Goal: Information Seeking & Learning: Learn about a topic

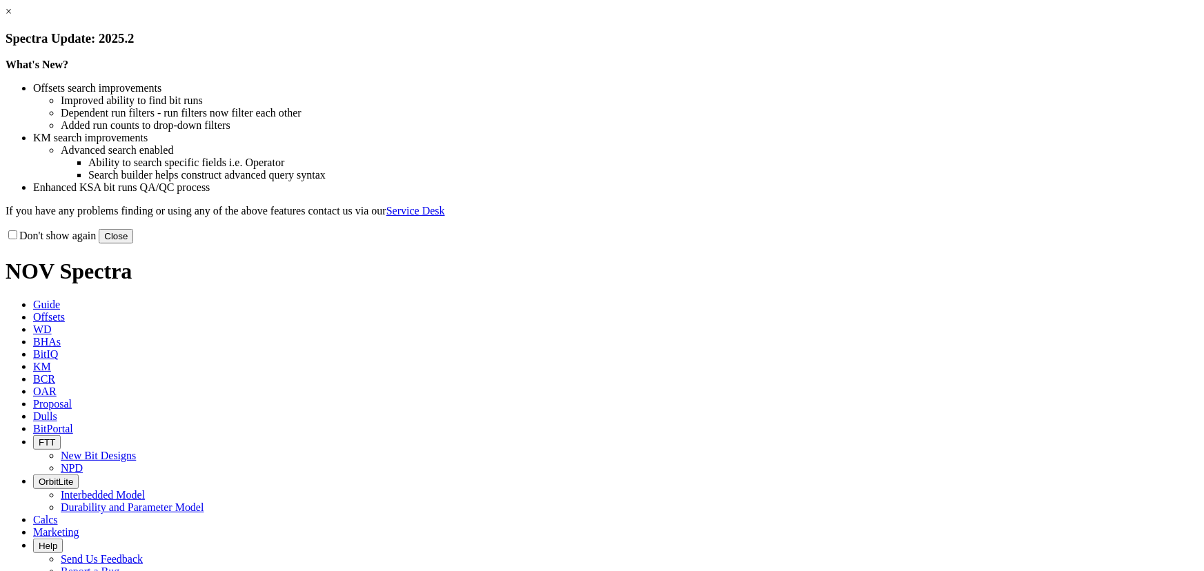
click at [133, 244] on button "Close" at bounding box center [116, 236] width 35 height 14
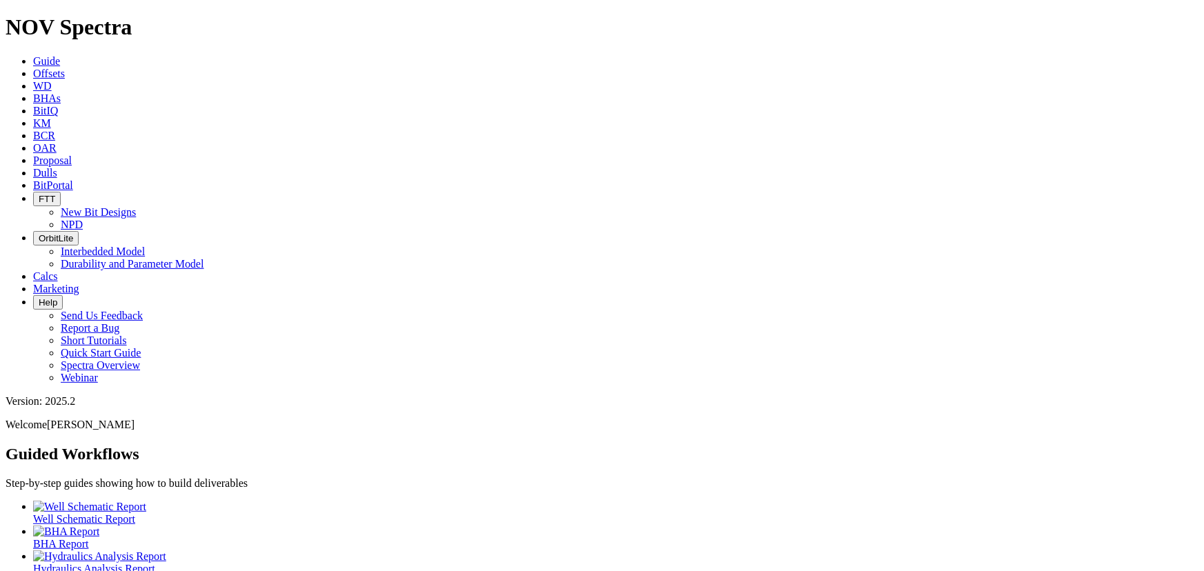
click at [57, 167] on span "Dulls" at bounding box center [45, 173] width 24 height 12
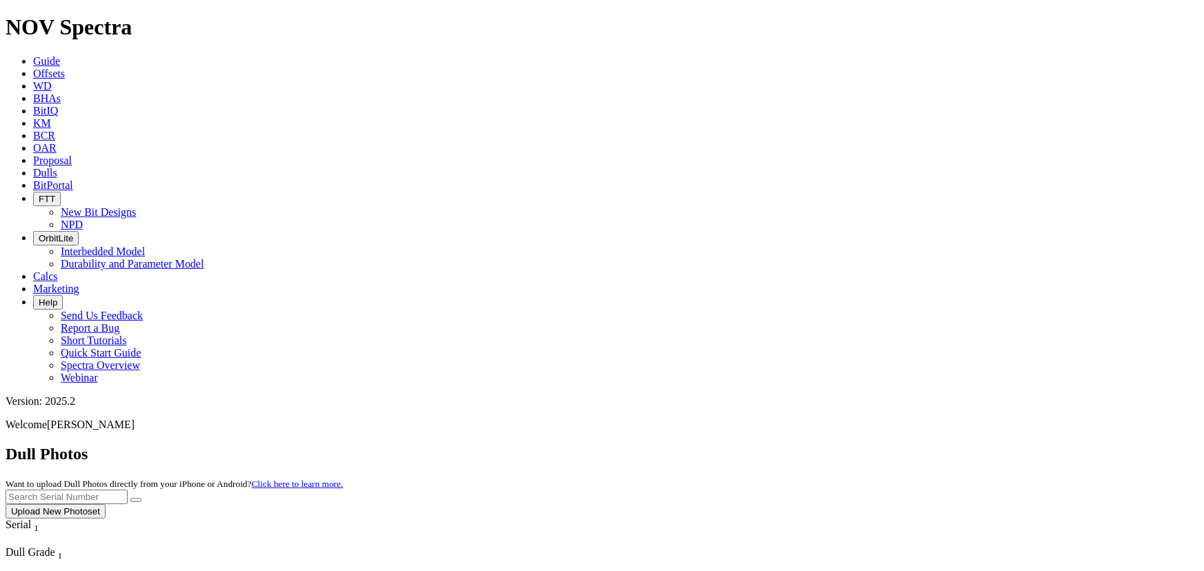
click at [128, 490] on input "text" at bounding box center [67, 497] width 122 height 14
type input "a321971"
click at [141, 498] on button "submit" at bounding box center [135, 500] width 11 height 4
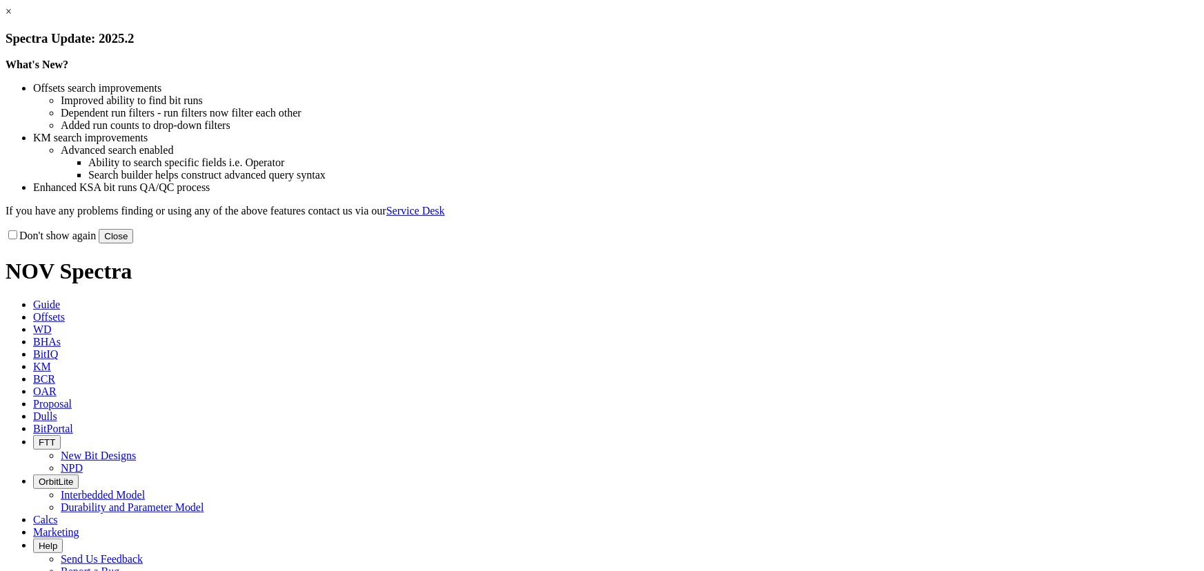
click at [133, 244] on button "Close" at bounding box center [116, 236] width 35 height 14
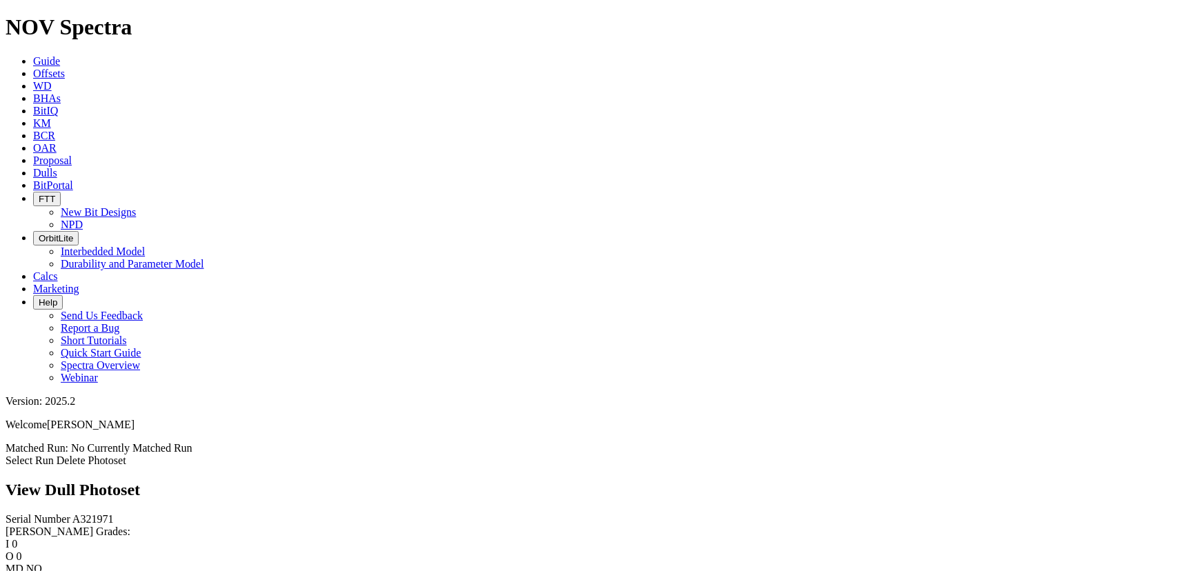
click at [54, 455] on link "Select Run" at bounding box center [30, 461] width 48 height 12
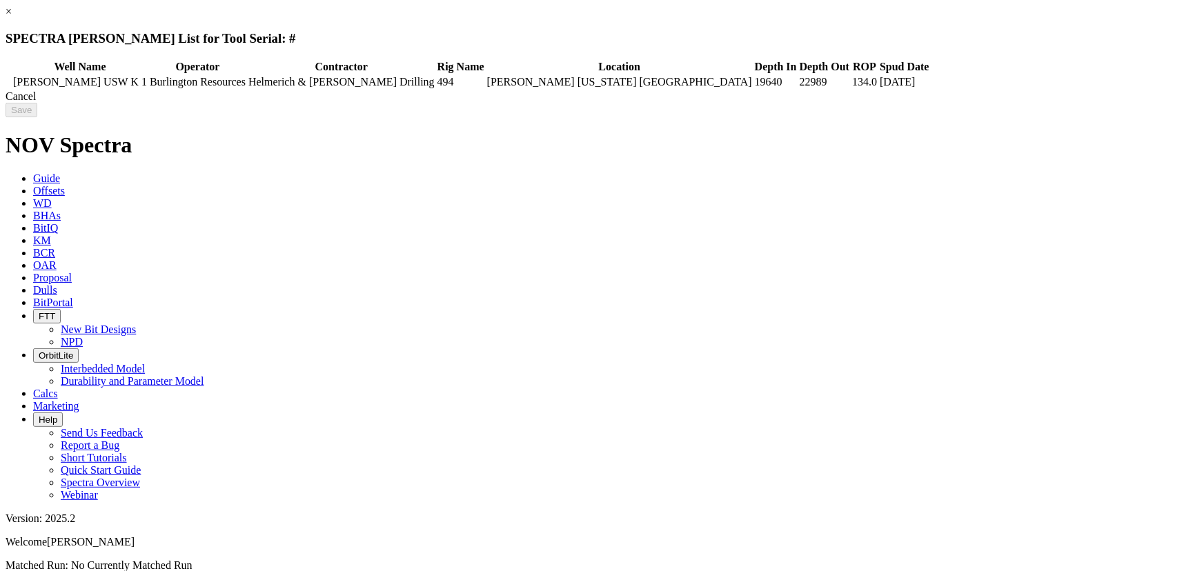
click at [11, 88] on td at bounding box center [9, 82] width 4 height 14
click at [37, 109] on input "Save" at bounding box center [22, 110] width 32 height 14
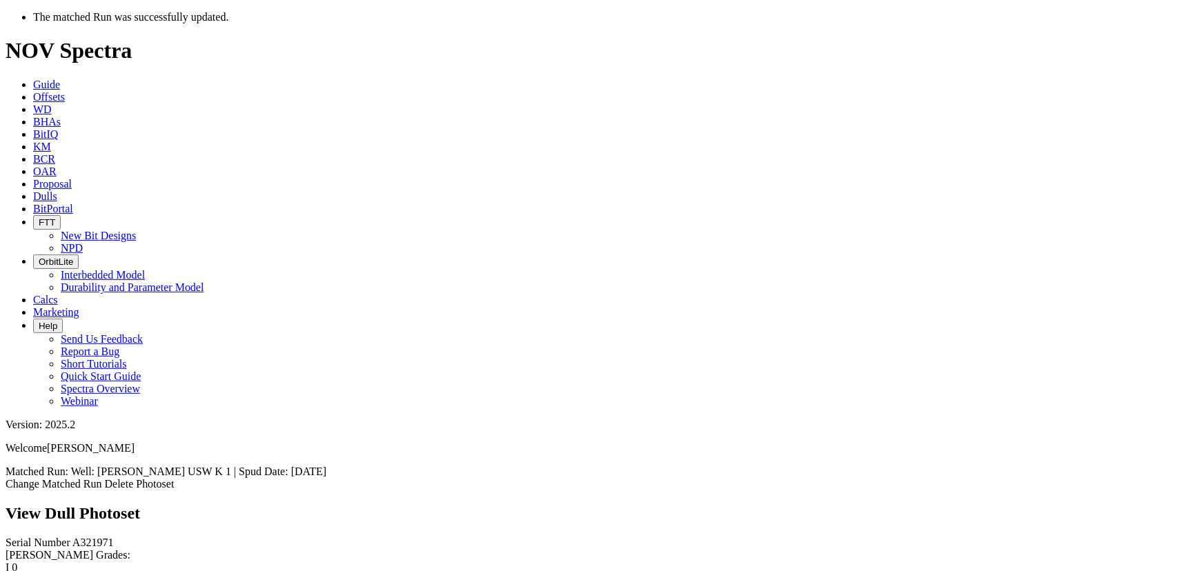
click at [33, 190] on icon at bounding box center [33, 196] width 0 height 12
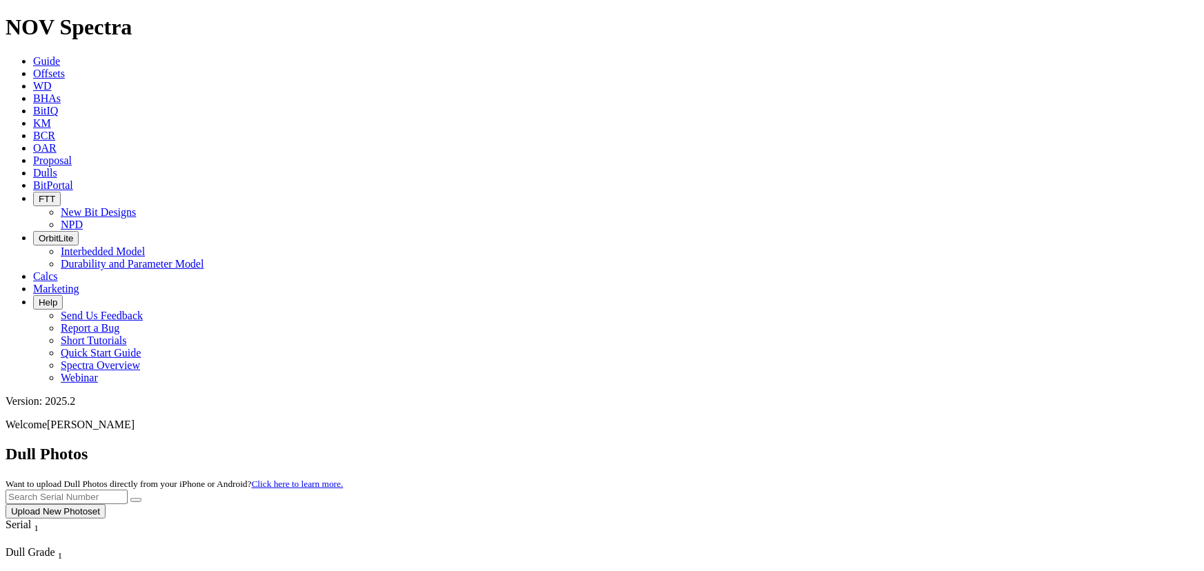
scroll to position [21970, 0]
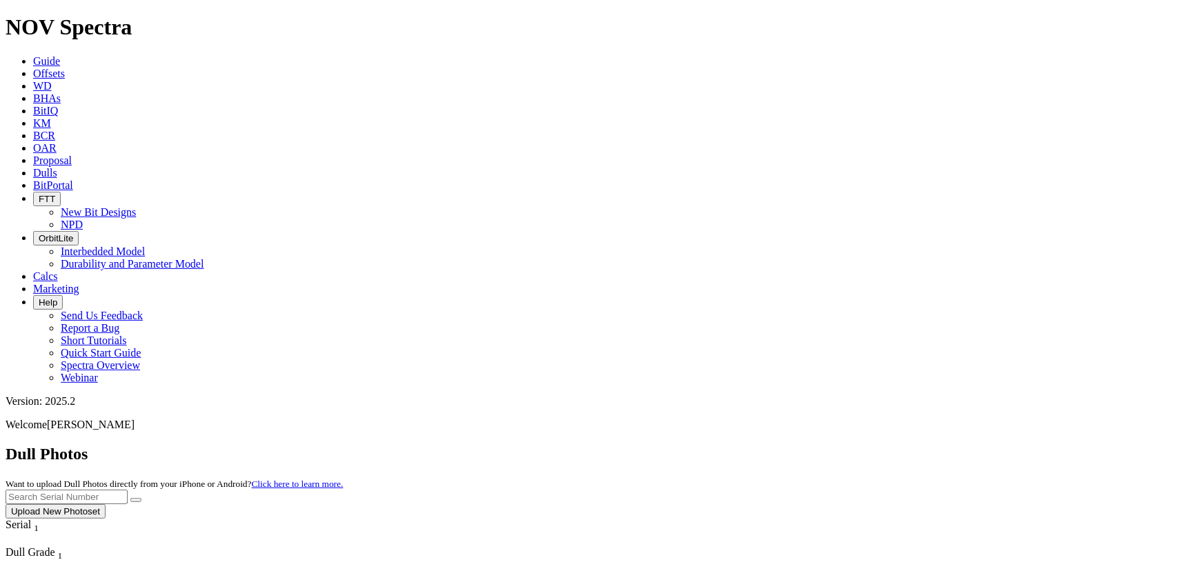
scroll to position [22409, 0]
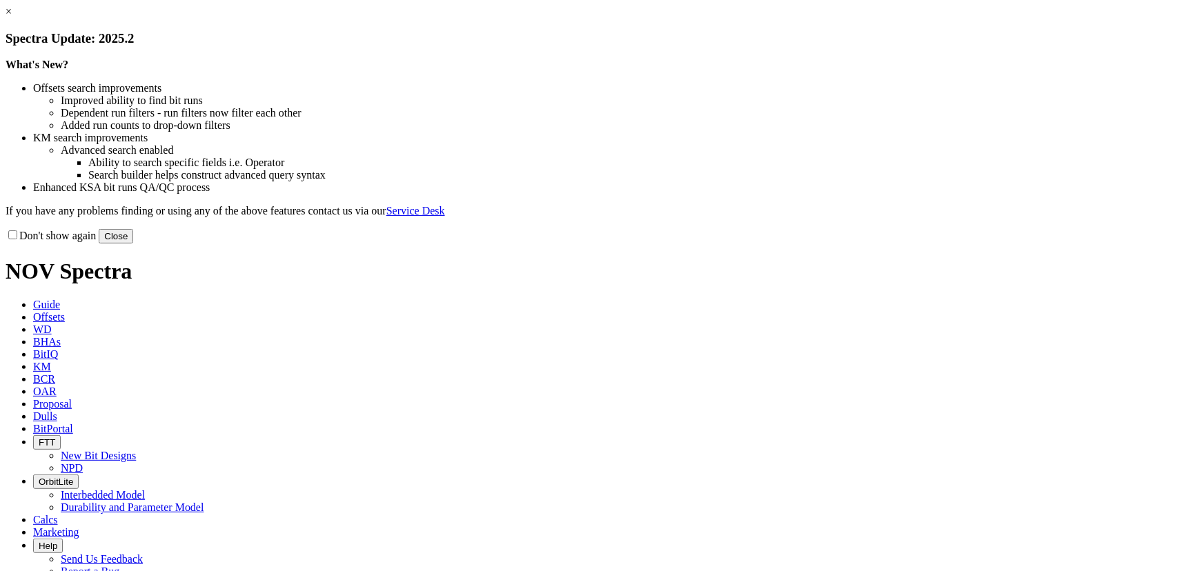
click at [133, 244] on button "Close" at bounding box center [116, 236] width 35 height 14
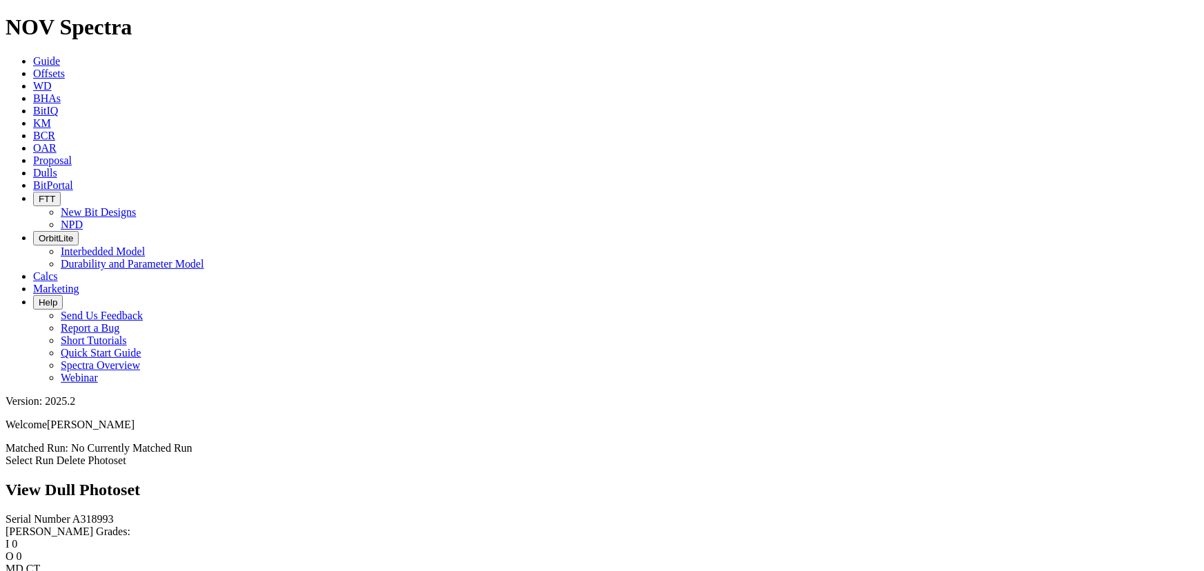
click at [54, 455] on link "Select Run" at bounding box center [30, 461] width 48 height 12
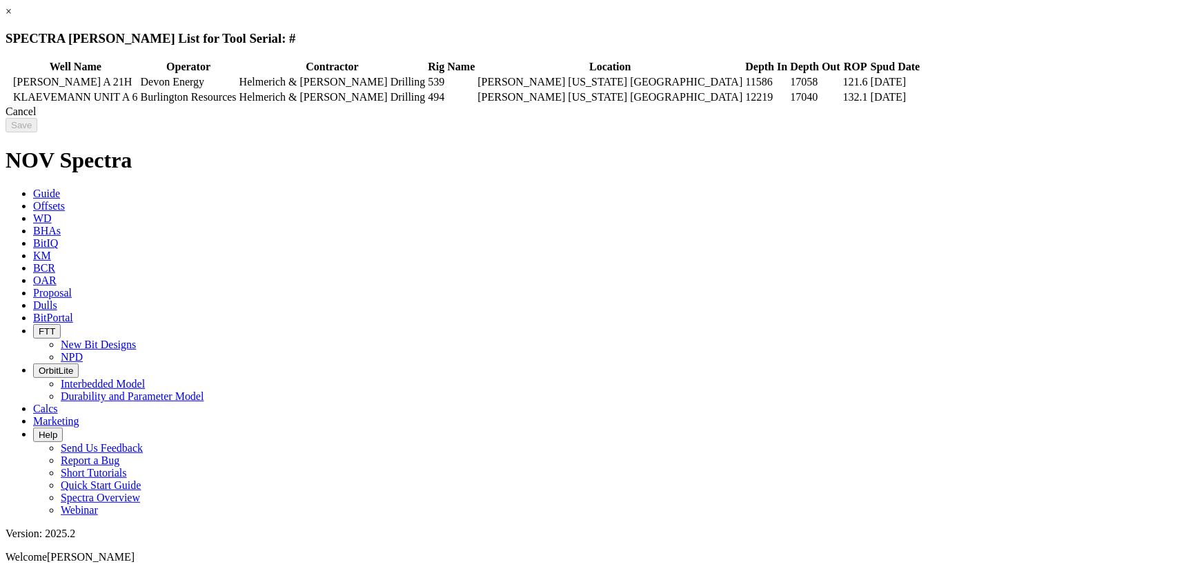
click at [11, 81] on td at bounding box center [9, 82] width 4 height 14
click at [37, 131] on input "Save" at bounding box center [22, 125] width 32 height 14
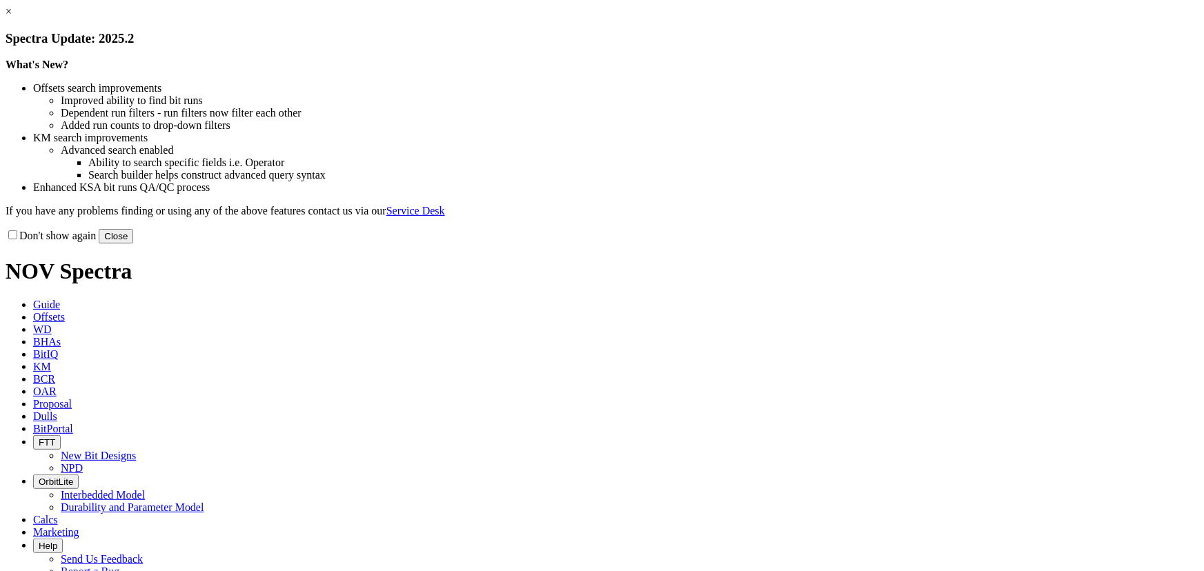
click at [133, 244] on button "Close" at bounding box center [116, 236] width 35 height 14
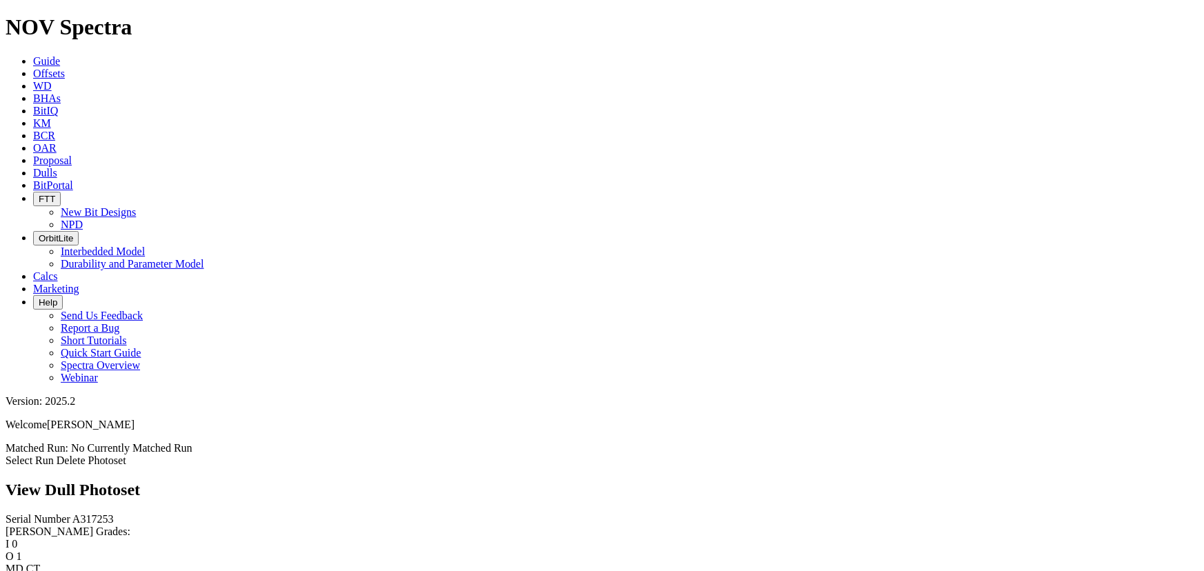
scroll to position [146, 0]
click at [54, 455] on link "Select Run" at bounding box center [30, 461] width 48 height 12
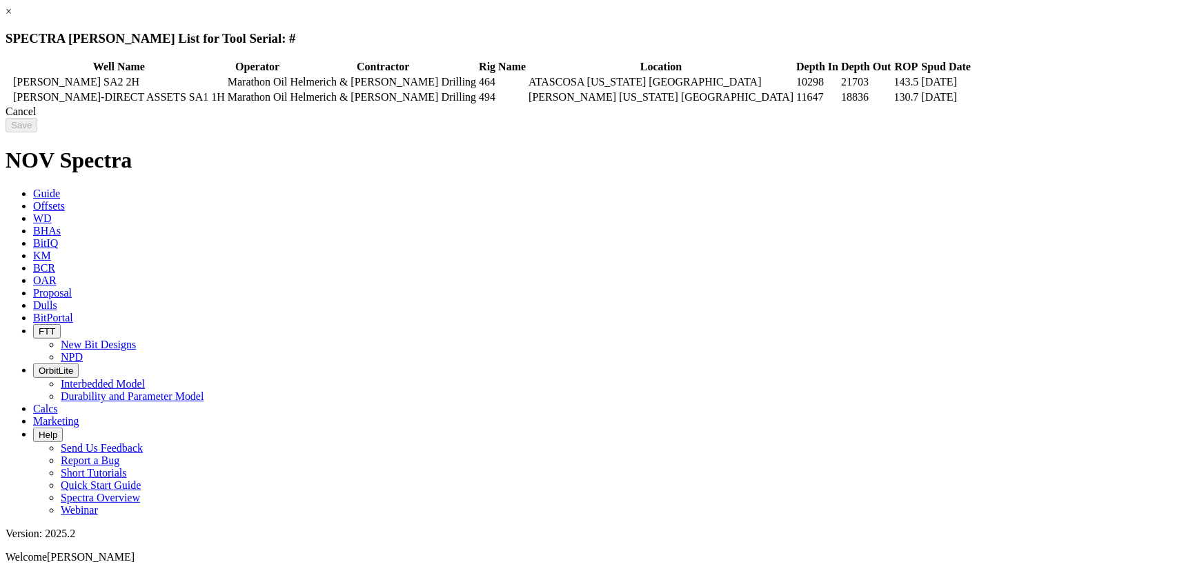
click at [8, 82] on icon at bounding box center [8, 82] width 0 height 0
click at [37, 126] on input "Save" at bounding box center [22, 125] width 32 height 14
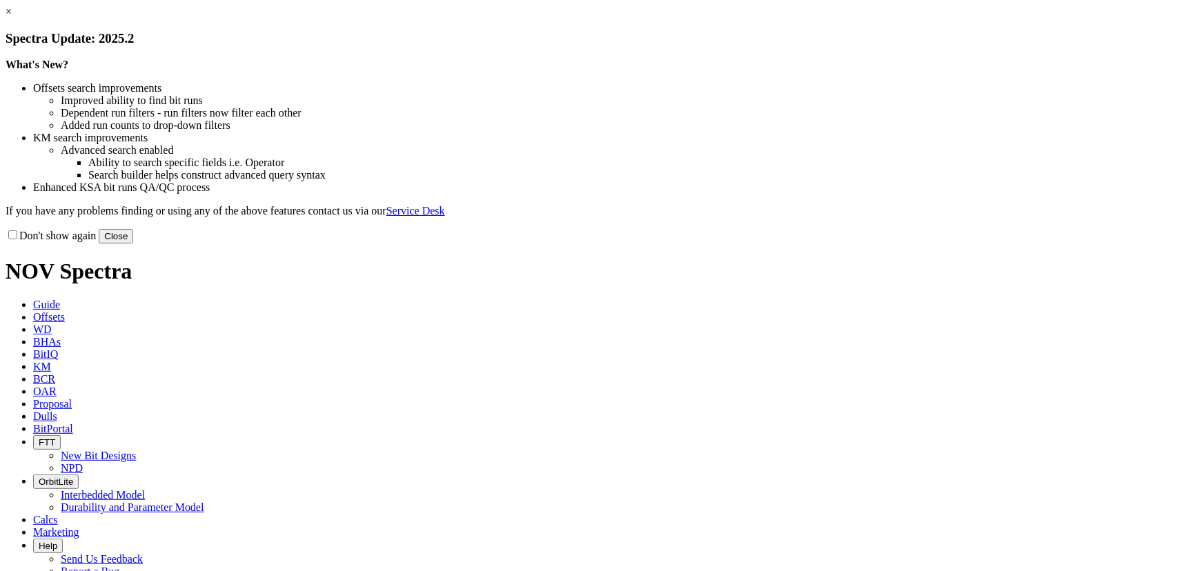
click at [133, 244] on button "Close" at bounding box center [116, 236] width 35 height 14
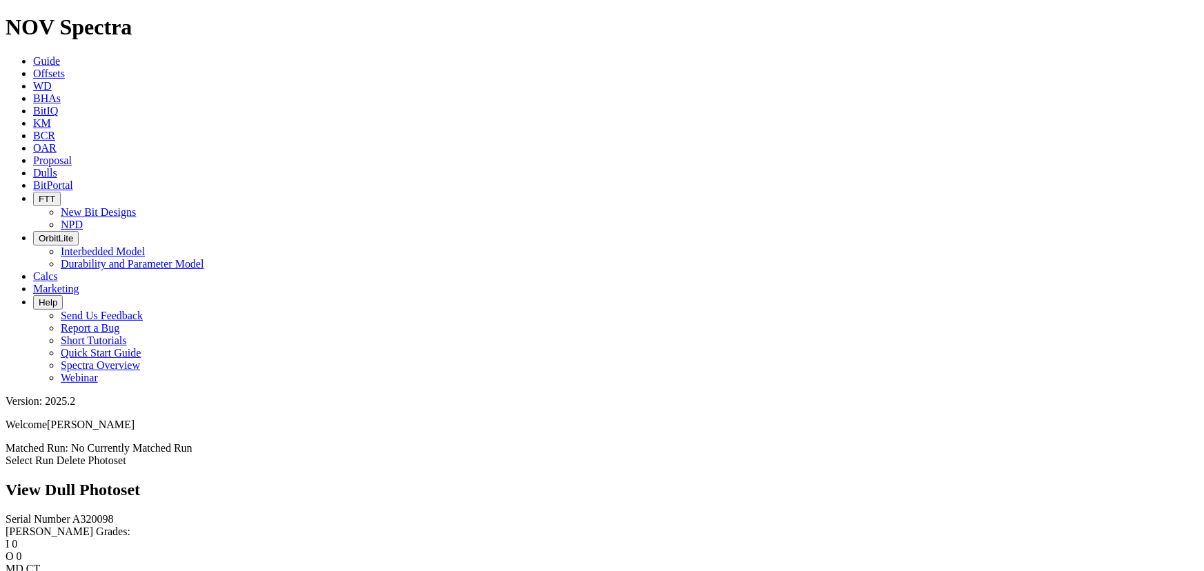
click at [54, 455] on link "Select Run" at bounding box center [30, 461] width 48 height 12
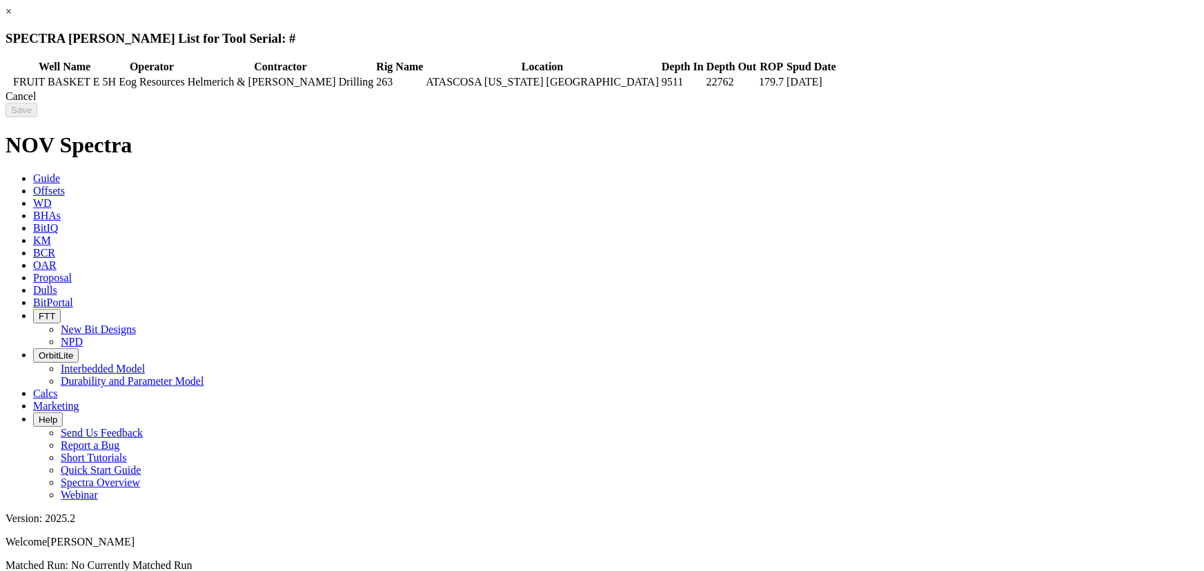
click at [8, 82] on icon at bounding box center [8, 82] width 0 height 0
click at [1019, 115] on div "Cancel Save" at bounding box center [602, 103] width 1193 height 27
click at [37, 115] on input "Save" at bounding box center [22, 110] width 32 height 14
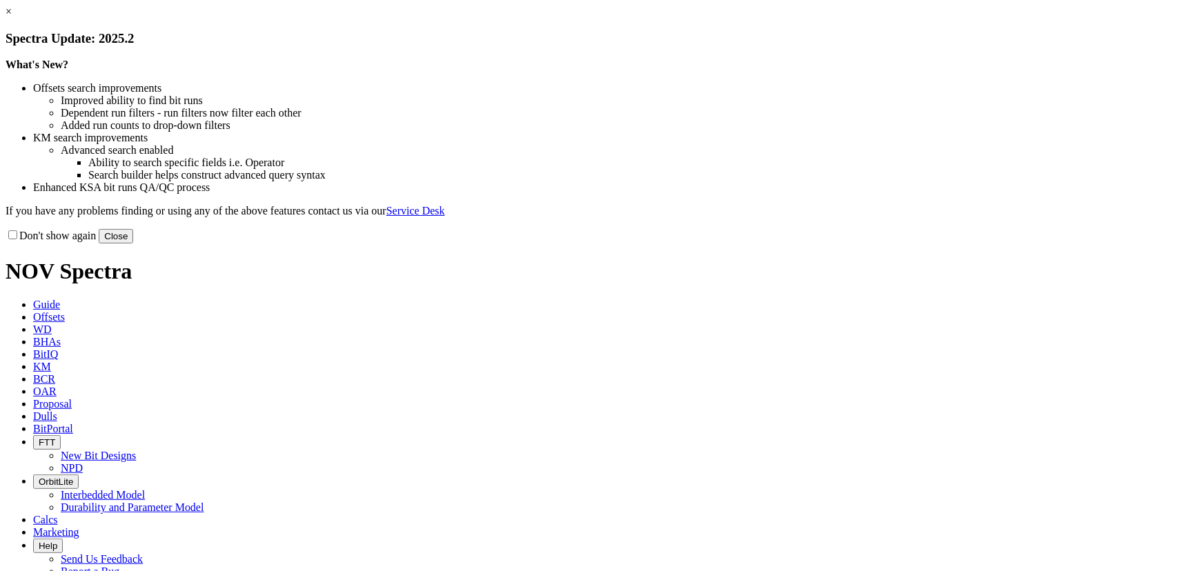
click at [12, 17] on link "×" at bounding box center [9, 12] width 6 height 12
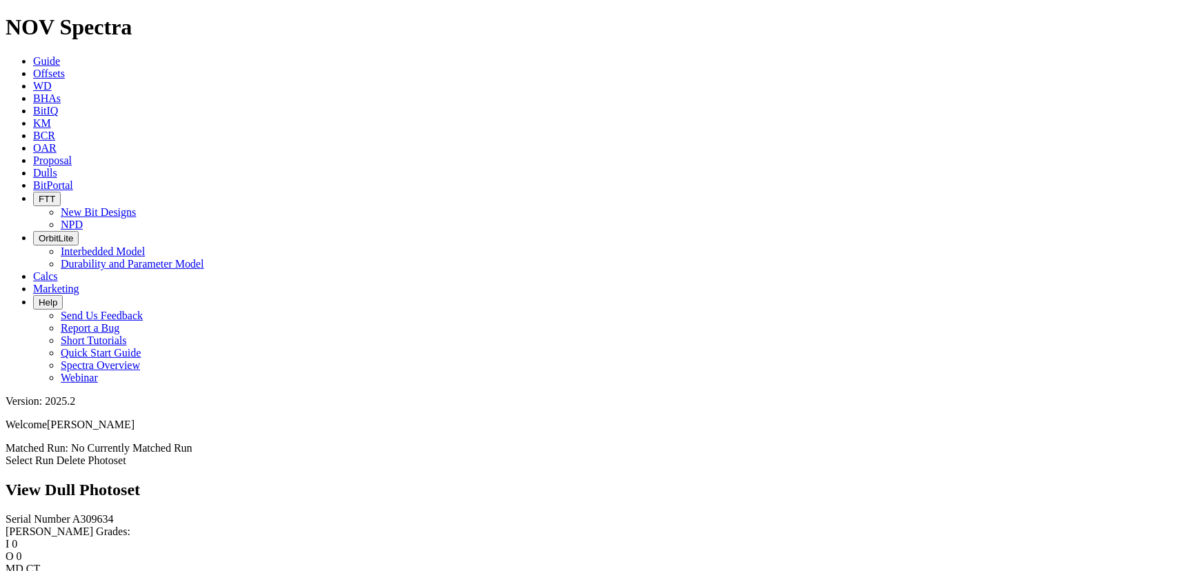
click at [54, 455] on link "Select Run" at bounding box center [30, 461] width 48 height 12
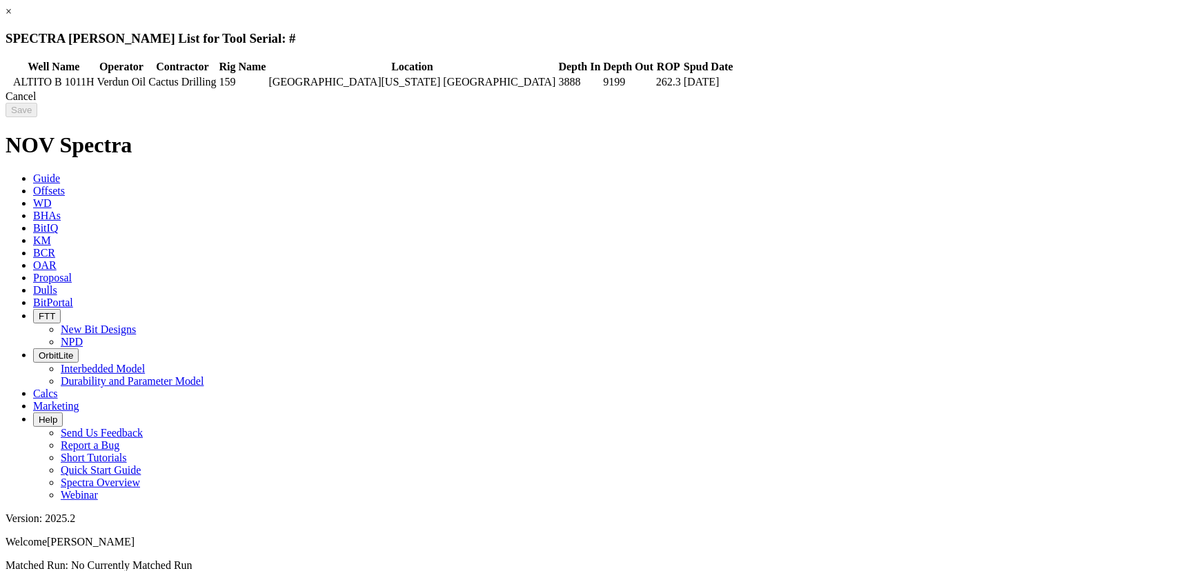
click at [8, 82] on icon at bounding box center [8, 82] width 0 height 0
click at [37, 109] on input "Save" at bounding box center [22, 110] width 32 height 14
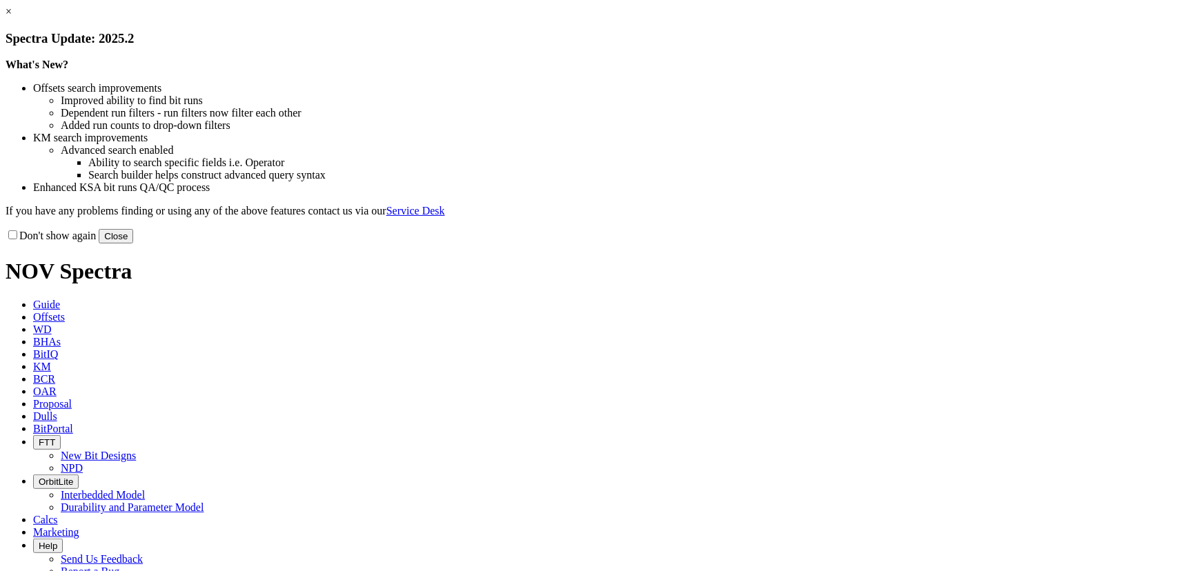
click at [133, 244] on button "Close" at bounding box center [116, 236] width 35 height 14
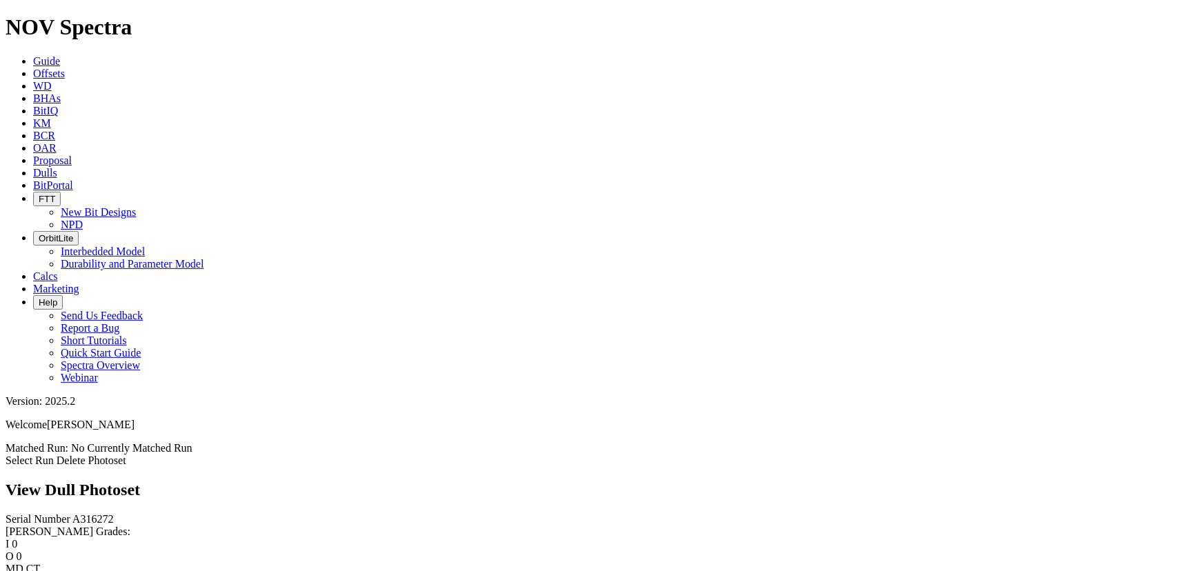
click at [54, 455] on link "Select Run" at bounding box center [30, 461] width 48 height 12
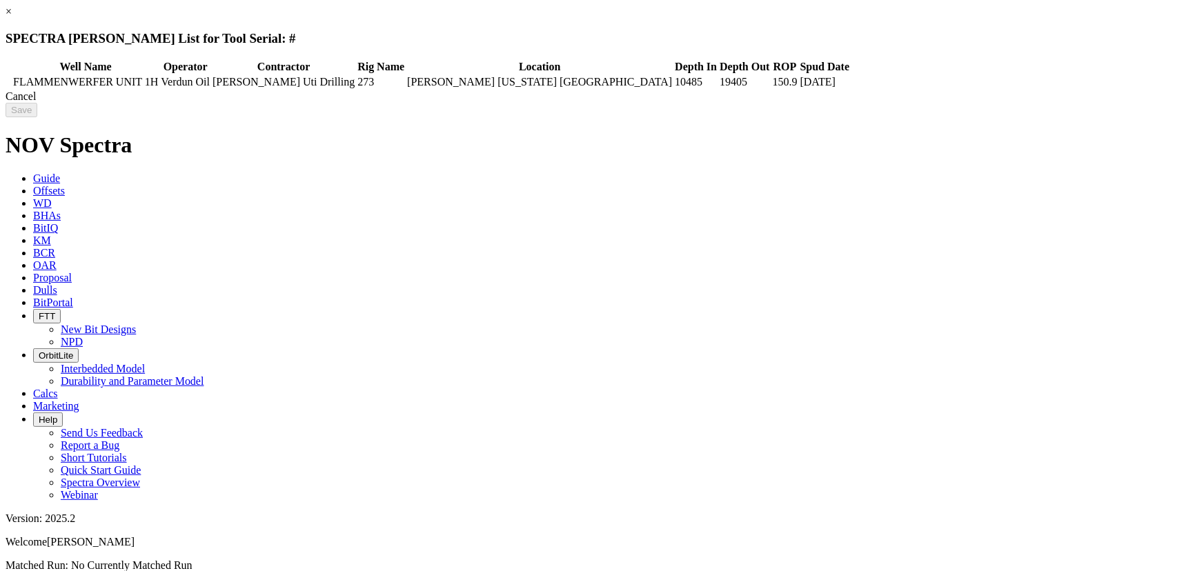
click at [8, 82] on icon at bounding box center [8, 82] width 0 height 0
click at [37, 115] on input "Save" at bounding box center [22, 110] width 32 height 14
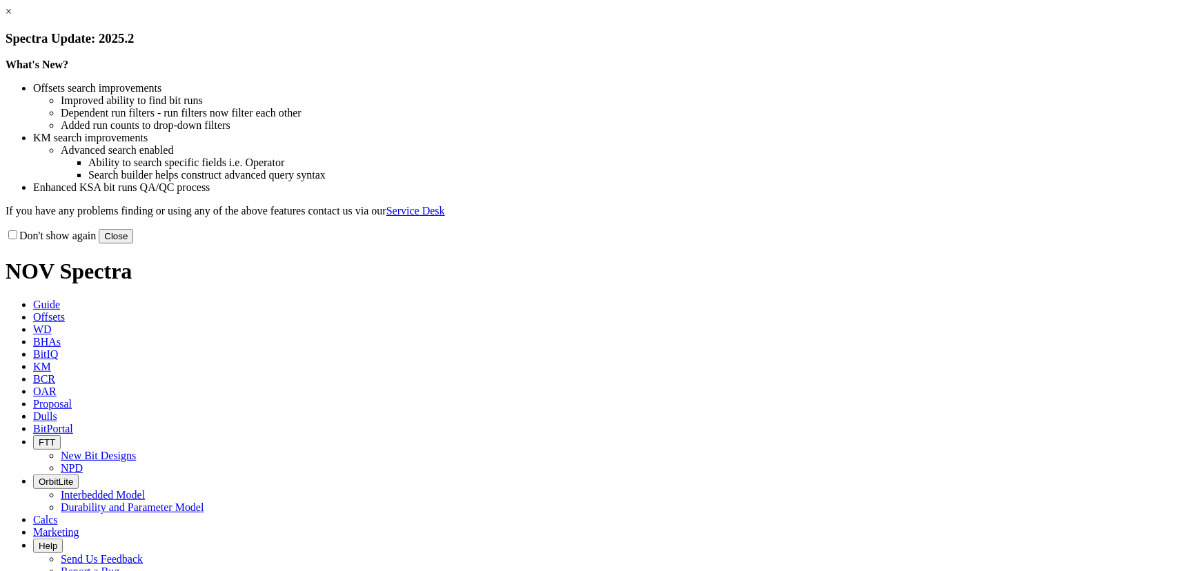
click at [133, 244] on button "Close" at bounding box center [116, 236] width 35 height 14
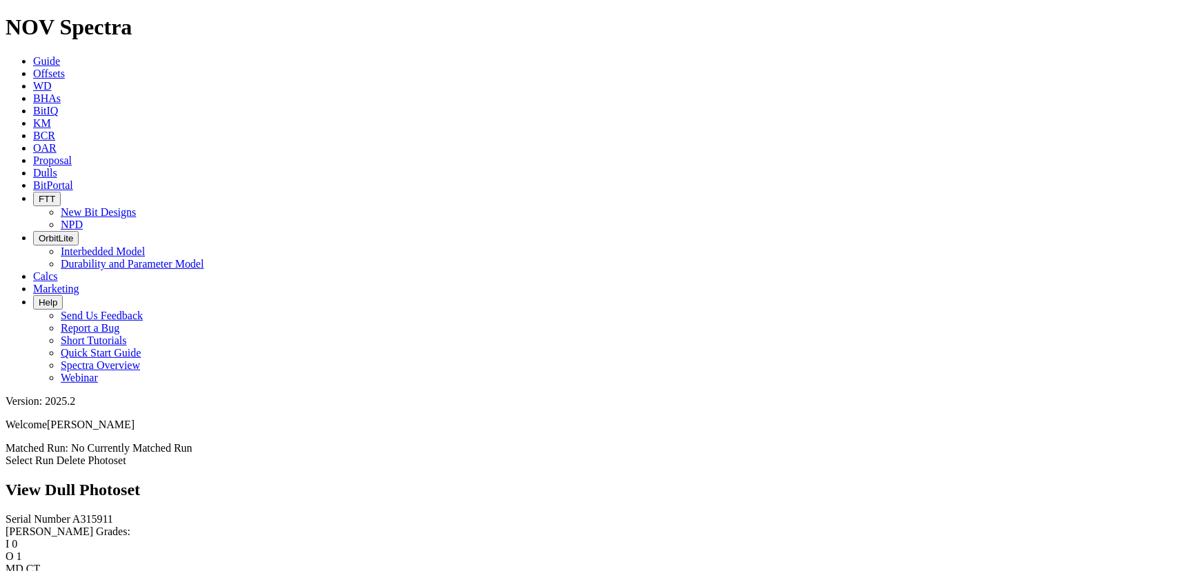
click at [54, 455] on link "Select Run" at bounding box center [30, 461] width 48 height 12
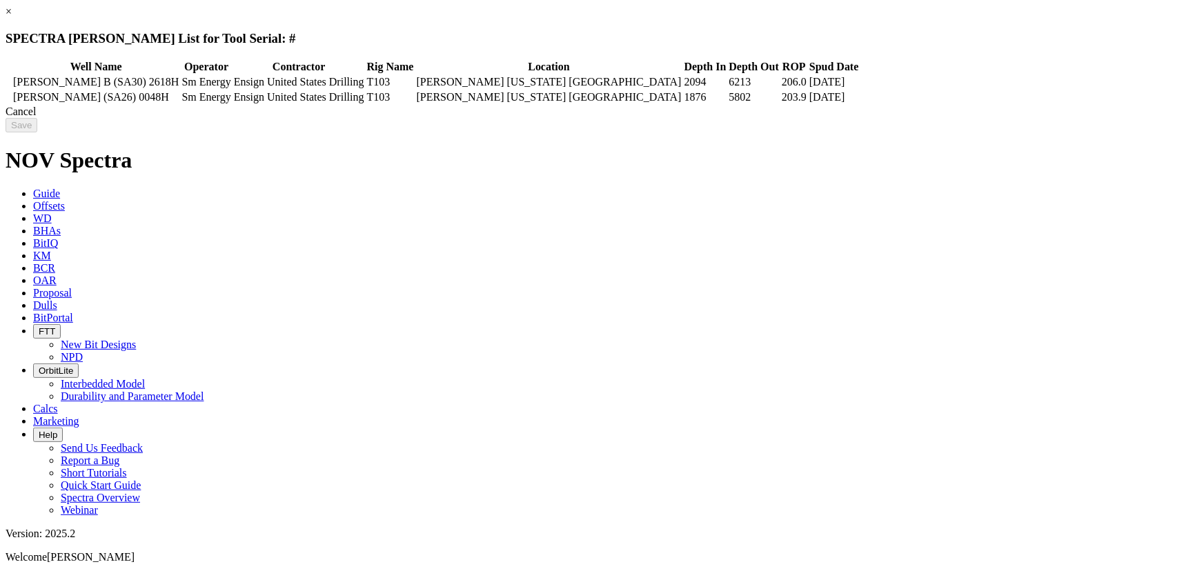
click at [11, 81] on td at bounding box center [9, 82] width 4 height 14
click at [37, 130] on input "Save" at bounding box center [22, 125] width 32 height 14
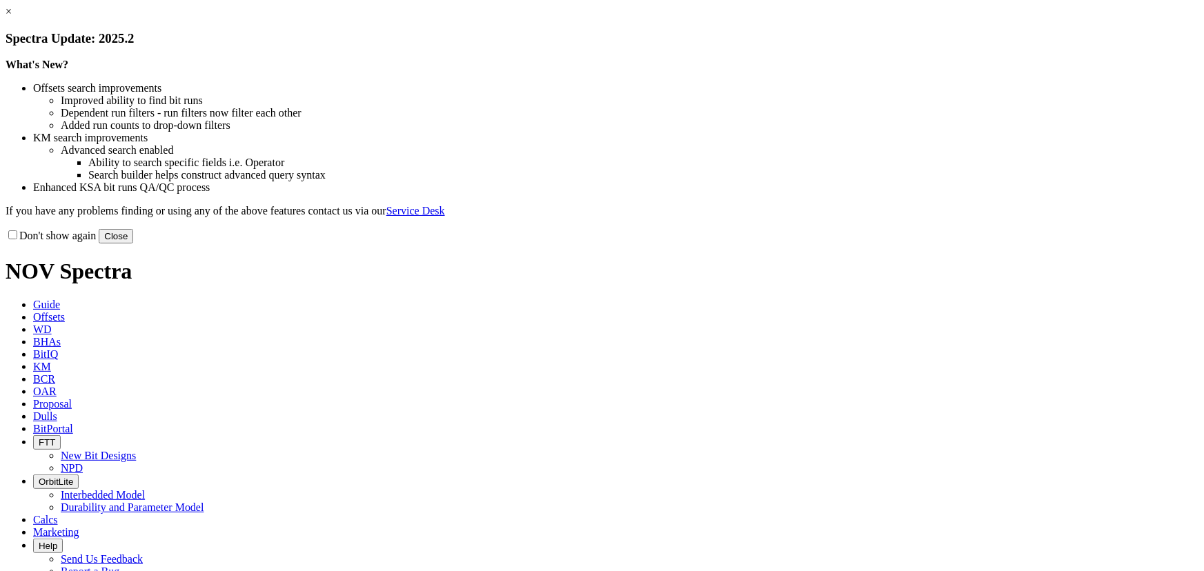
click at [133, 244] on button "Close" at bounding box center [116, 236] width 35 height 14
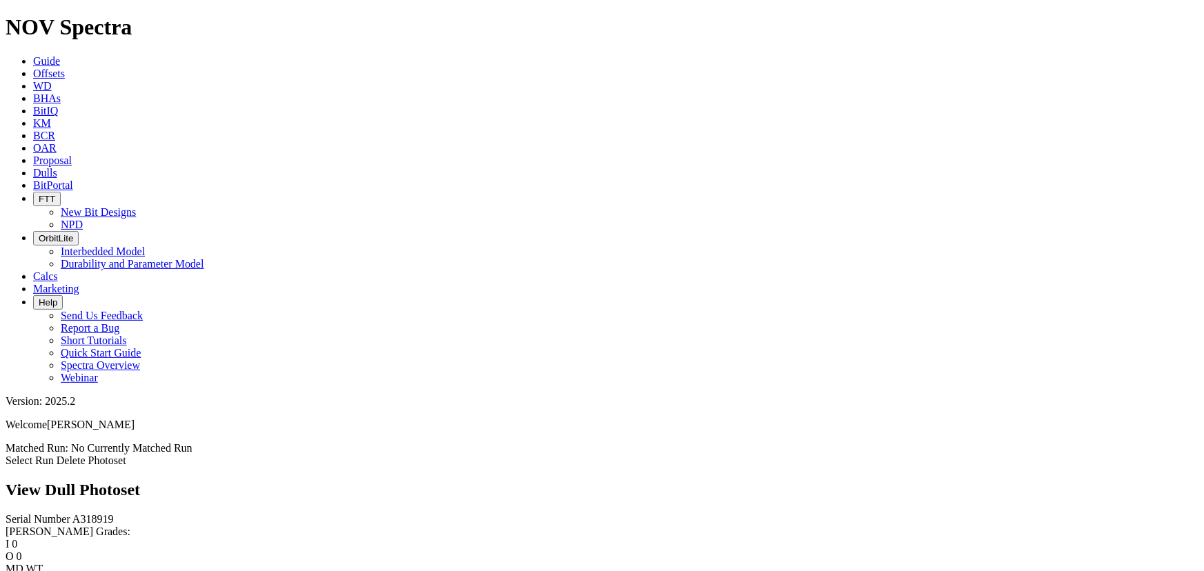
click at [54, 455] on link "Select Run" at bounding box center [30, 461] width 48 height 12
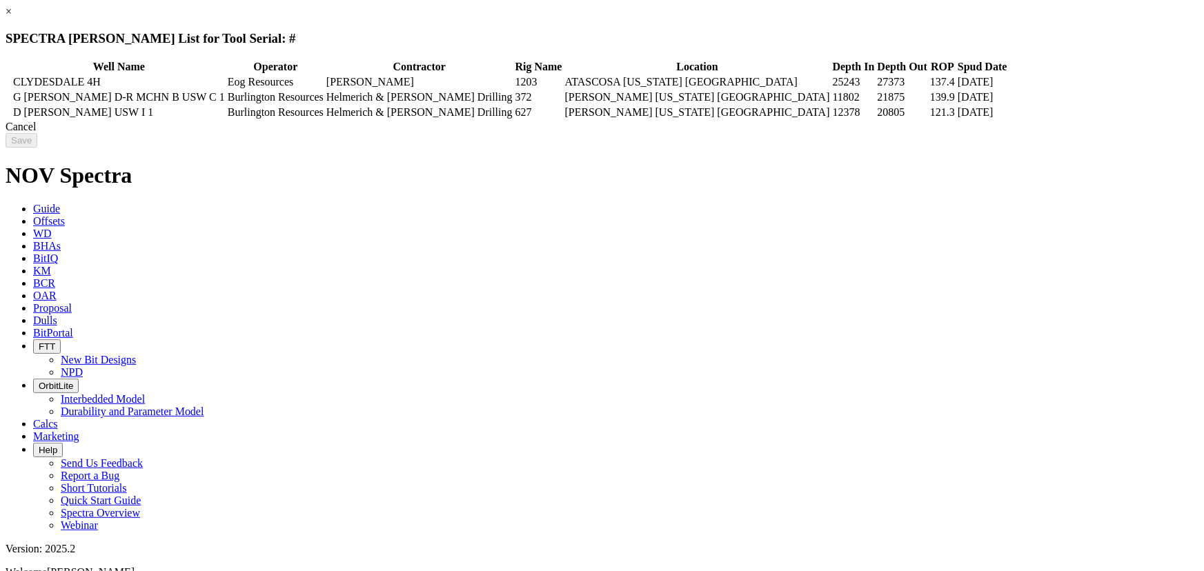
click at [8, 97] on icon at bounding box center [8, 97] width 0 height 0
click at [37, 148] on input "Save" at bounding box center [22, 140] width 32 height 14
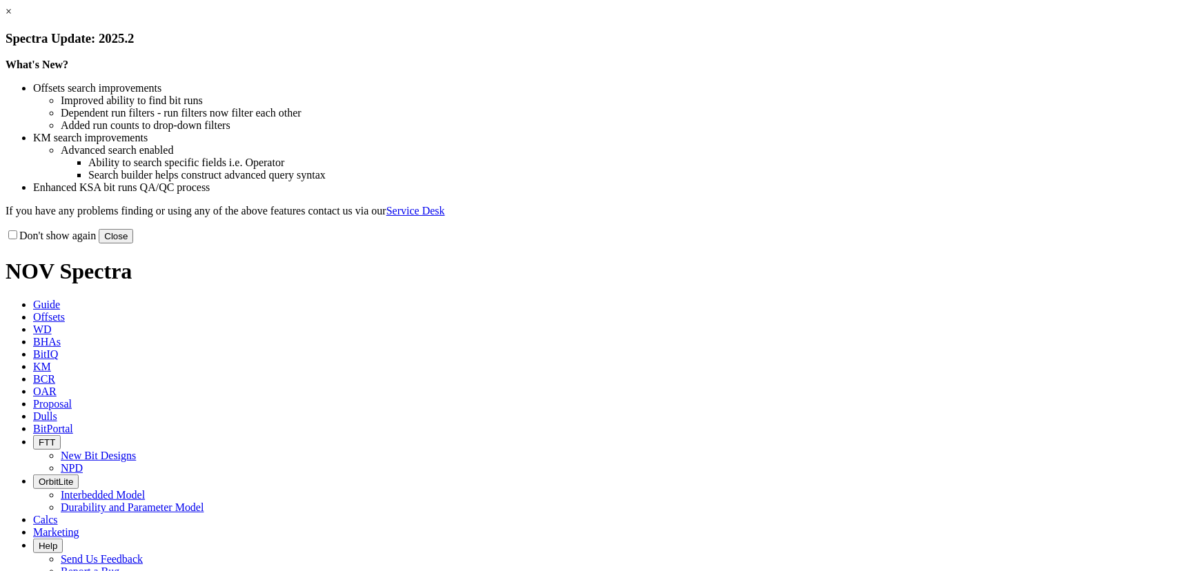
click at [133, 244] on button "Close" at bounding box center [116, 236] width 35 height 14
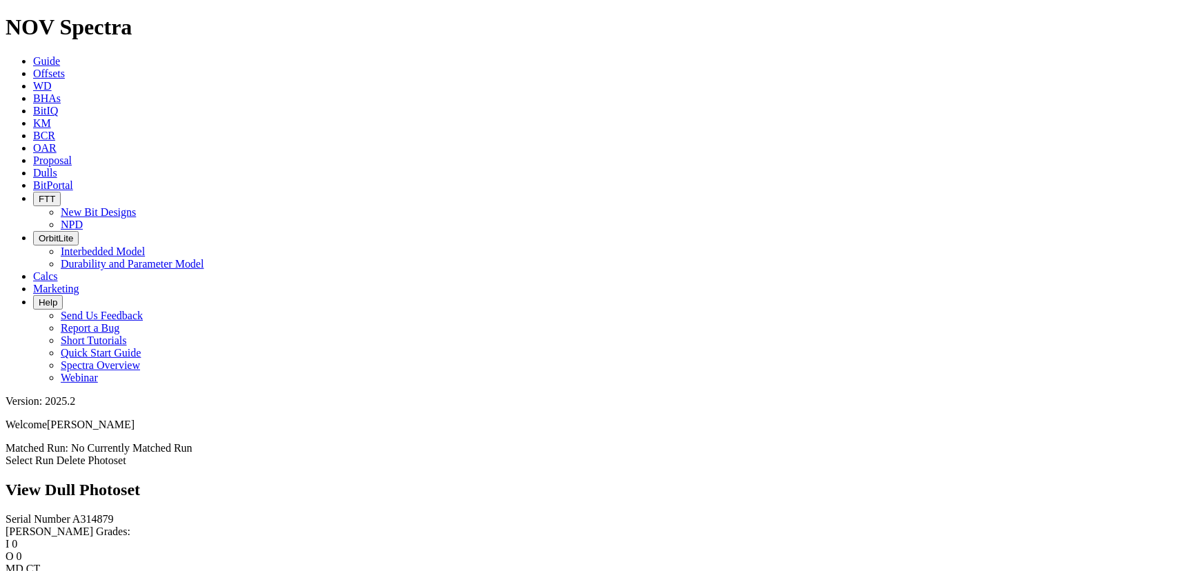
click at [54, 455] on link "Select Run" at bounding box center [30, 461] width 48 height 12
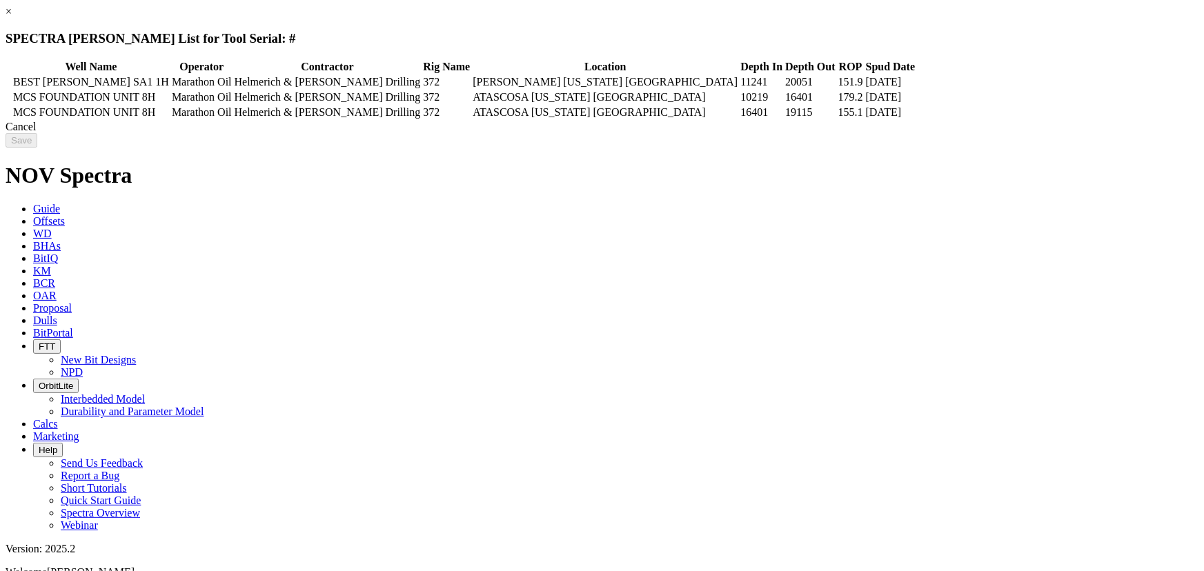
click at [8, 82] on icon at bounding box center [8, 82] width 0 height 0
click at [37, 148] on input "Save" at bounding box center [22, 140] width 32 height 14
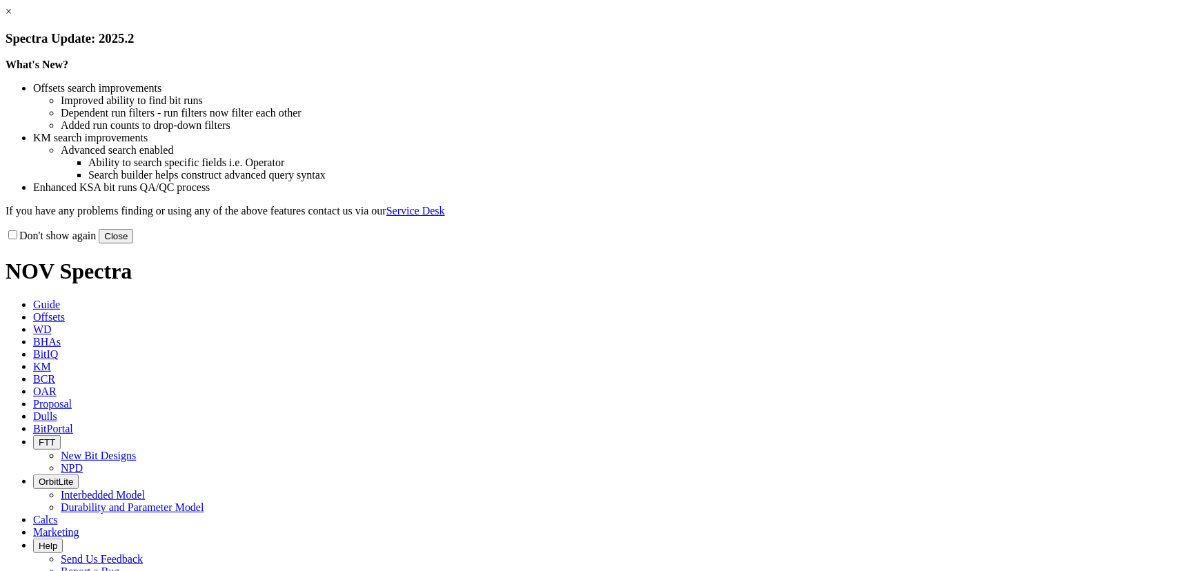
click at [133, 244] on button "Close" at bounding box center [116, 236] width 35 height 14
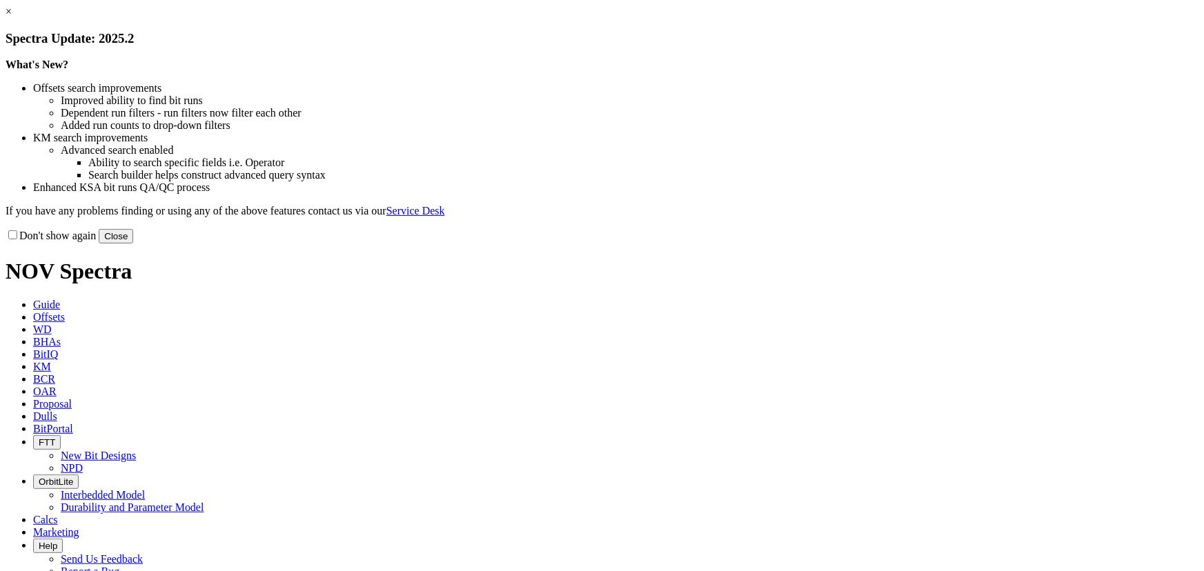
click at [133, 244] on button "Close" at bounding box center [116, 236] width 35 height 14
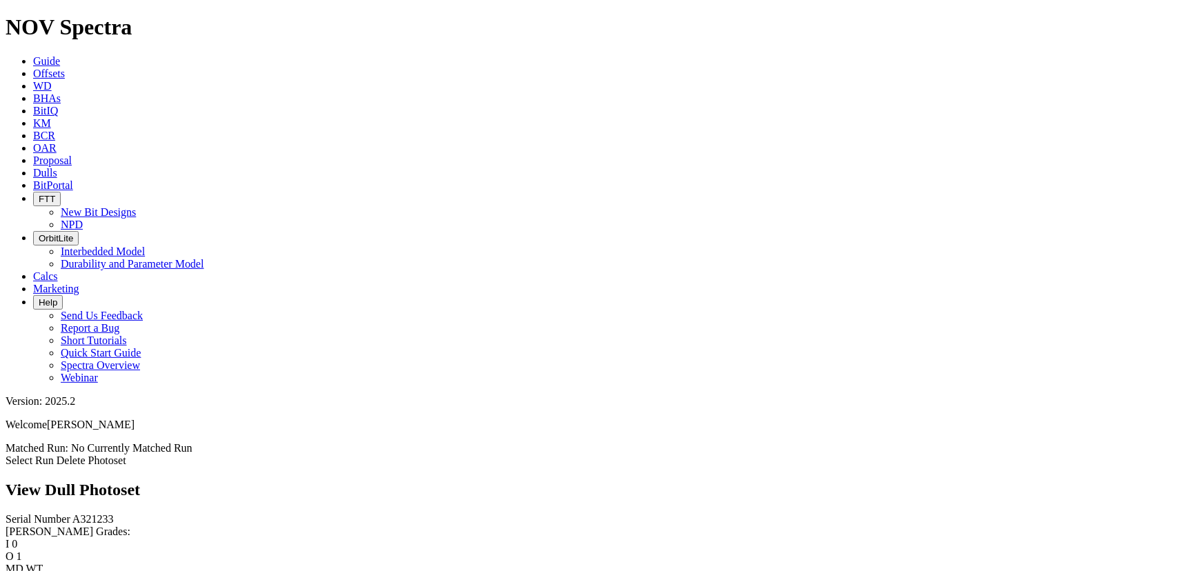
click at [54, 455] on link "Select Run" at bounding box center [30, 461] width 48 height 12
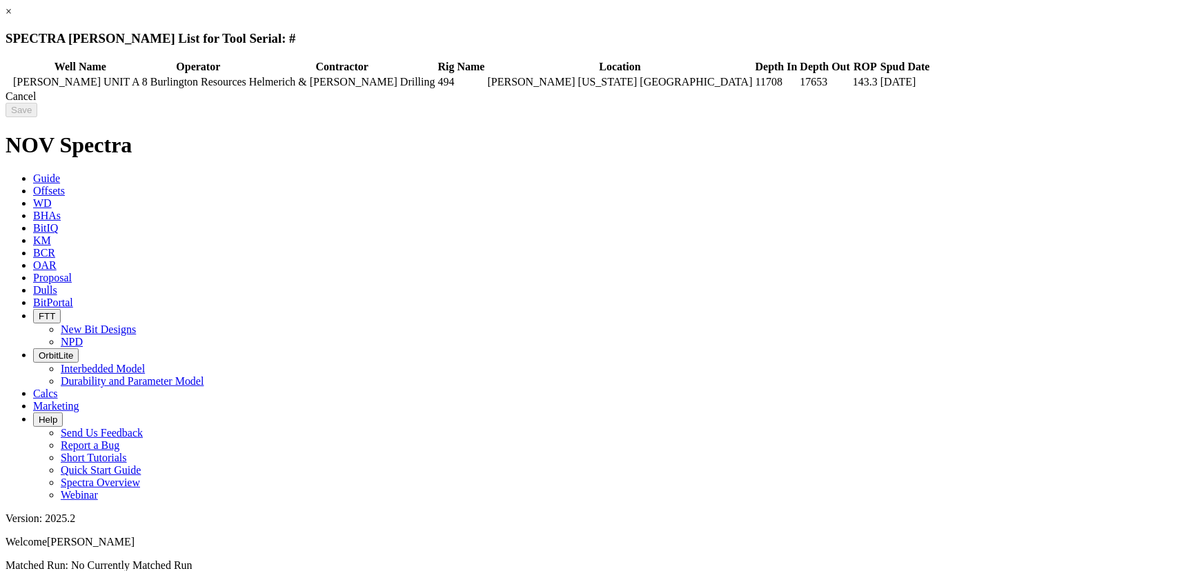
click at [11, 83] on td at bounding box center [9, 82] width 4 height 14
click at [37, 112] on input "Save" at bounding box center [22, 110] width 32 height 14
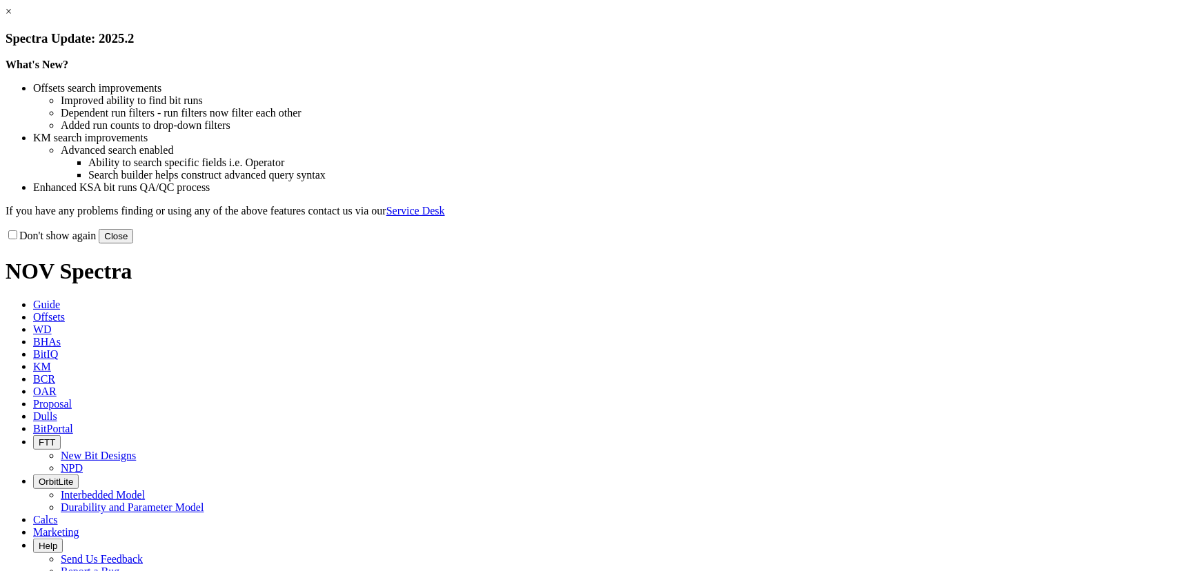
click at [133, 244] on button "Close" at bounding box center [116, 236] width 35 height 14
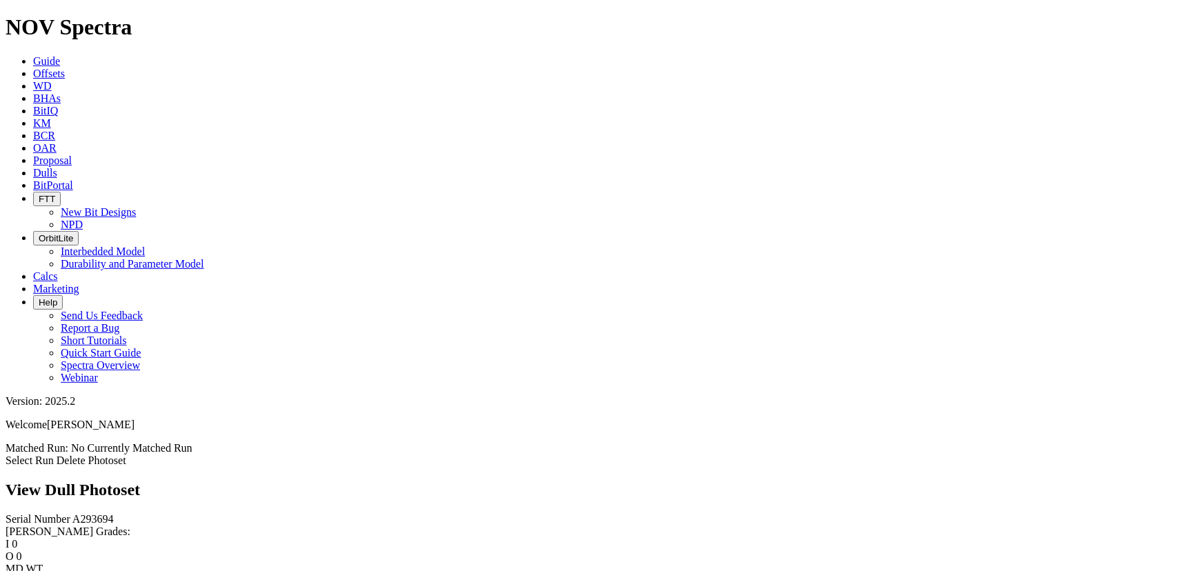
click at [54, 455] on link "Select Run" at bounding box center [30, 461] width 48 height 12
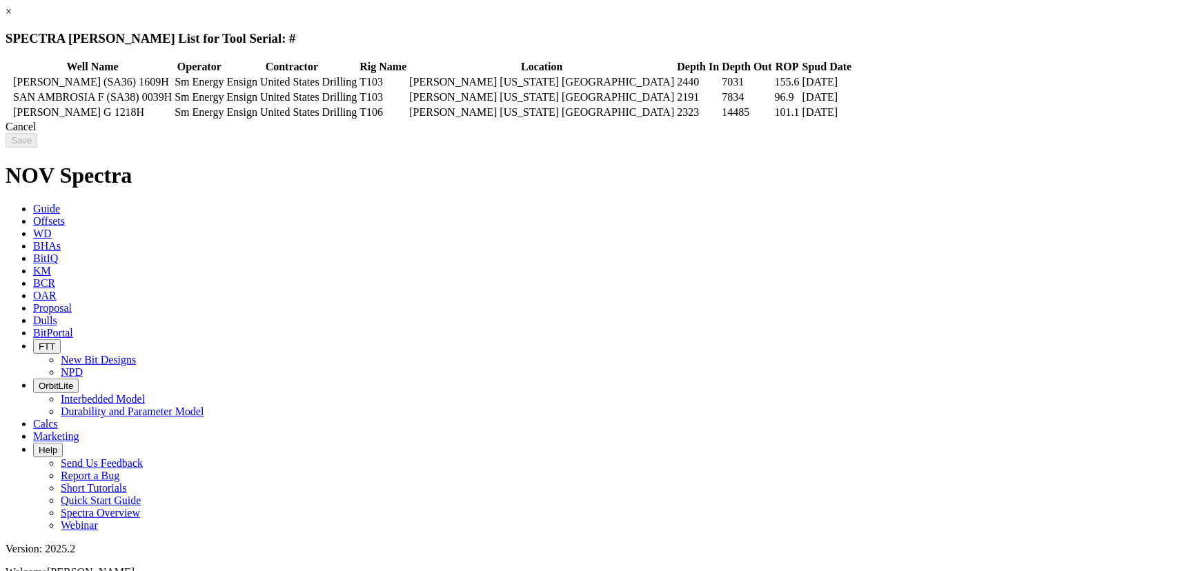
click at [8, 82] on icon at bounding box center [8, 82] width 0 height 0
click at [37, 148] on input "Save" at bounding box center [22, 140] width 32 height 14
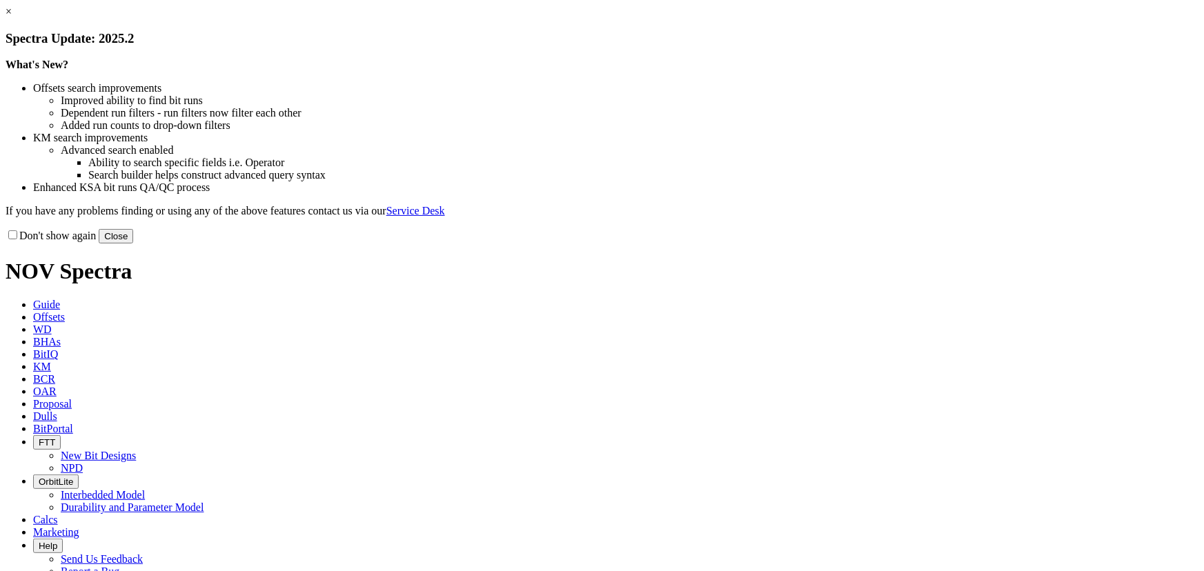
click at [859, 244] on div "Don't show again Close" at bounding box center [602, 235] width 1193 height 15
drag, startPoint x: 875, startPoint y: 373, endPoint x: 834, endPoint y: 345, distance: 49.8
click at [133, 244] on button "Close" at bounding box center [116, 236] width 35 height 14
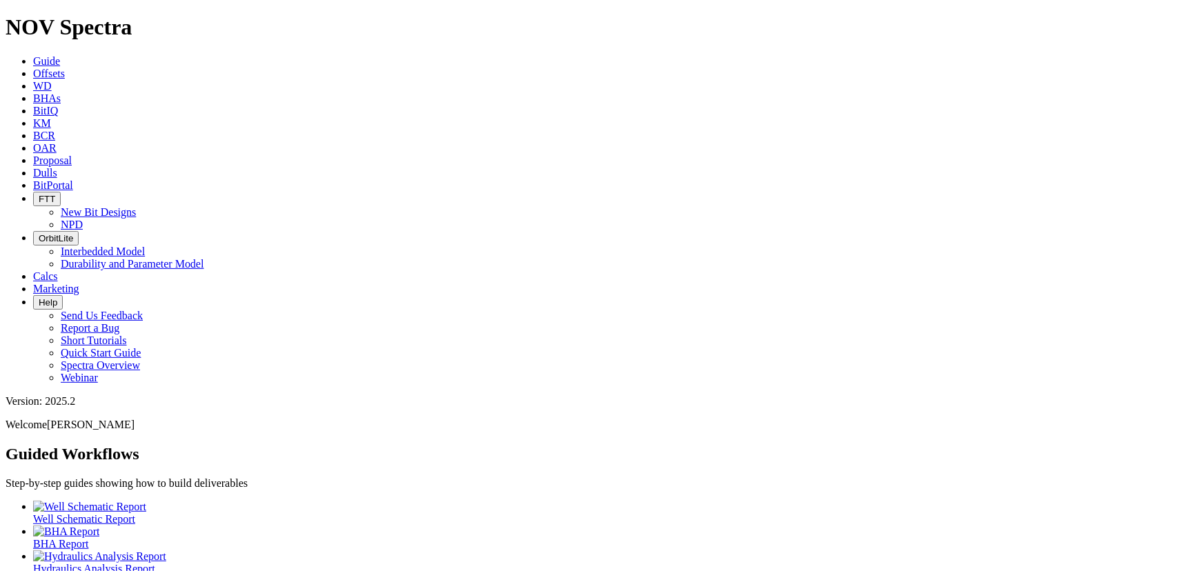
click at [33, 68] on icon at bounding box center [33, 74] width 0 height 12
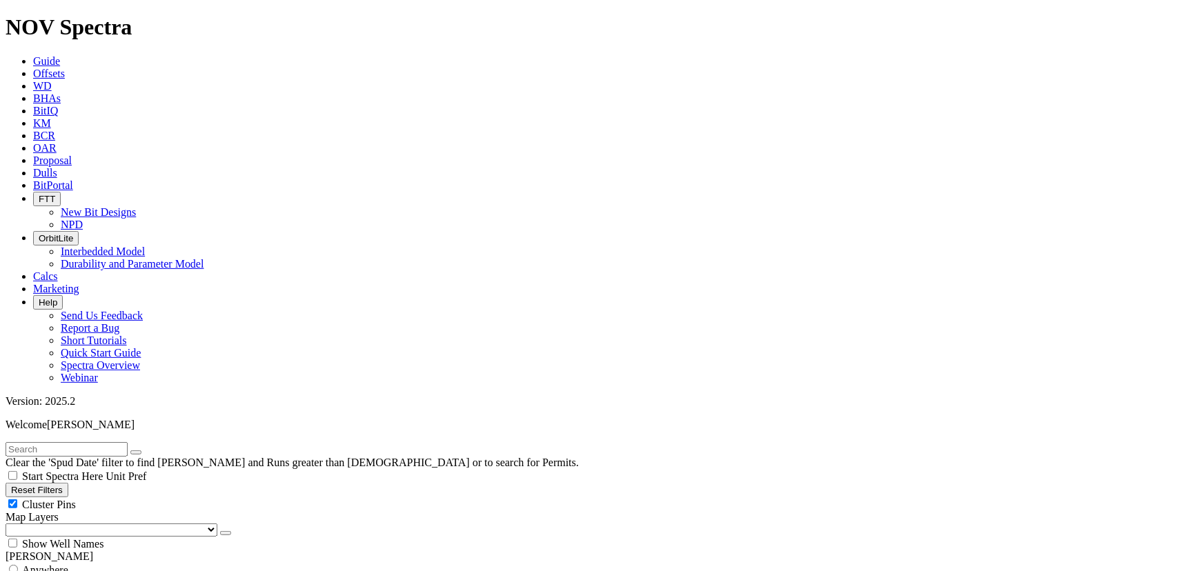
click at [137, 498] on div "Cluster Pins" at bounding box center [602, 505] width 1193 height 14
checkbox input "false"
click at [75, 524] on select "US Counties [GEOGRAPHIC_DATA], [GEOGRAPHIC_DATA] [GEOGRAPHIC_DATA], [GEOGRAPHIC…" at bounding box center [112, 530] width 212 height 13
click at [10, 524] on select "US Counties [GEOGRAPHIC_DATA], [GEOGRAPHIC_DATA] [GEOGRAPHIC_DATA], [GEOGRAPHIC…" at bounding box center [112, 530] width 212 height 13
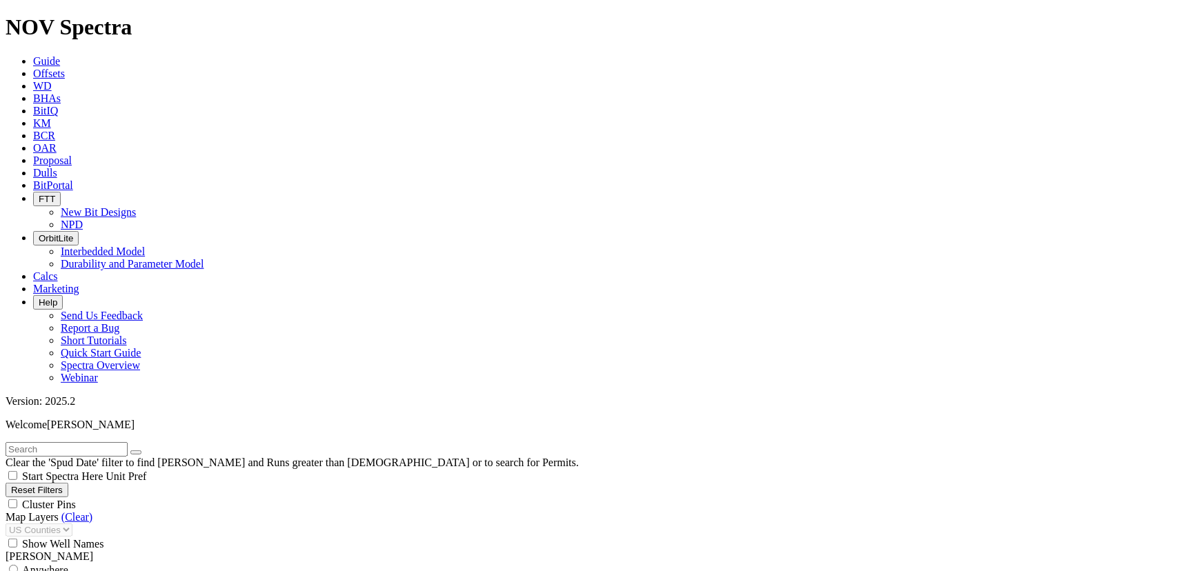
scroll to position [100702, 0]
drag, startPoint x: 55, startPoint y: 468, endPoint x: 42, endPoint y: 471, distance: 13.6
type input "[DATE]"
